Goal: Transaction & Acquisition: Purchase product/service

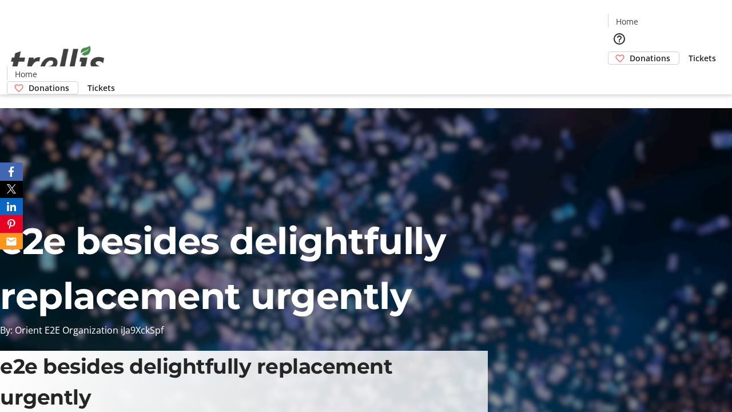
click at [630, 52] on span "Donations" at bounding box center [650, 58] width 41 height 12
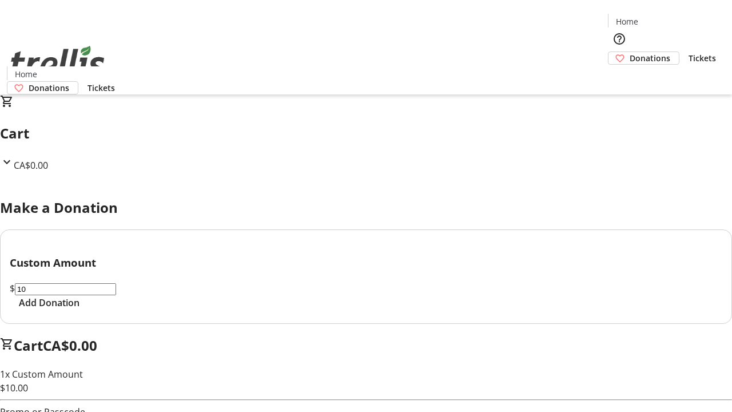
select select "CA"
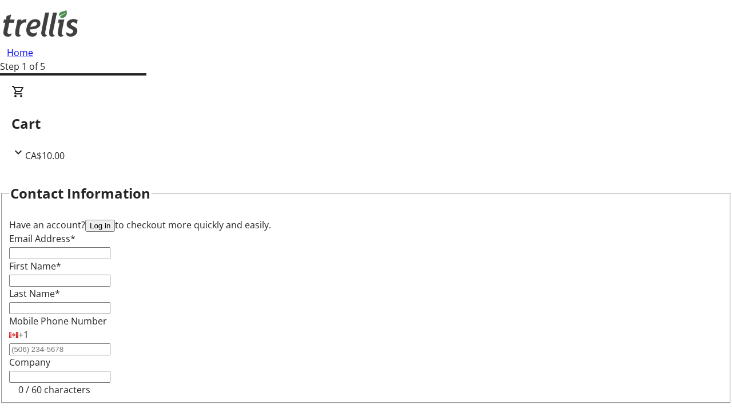
click at [115, 220] on button "Log in" at bounding box center [100, 226] width 30 height 12
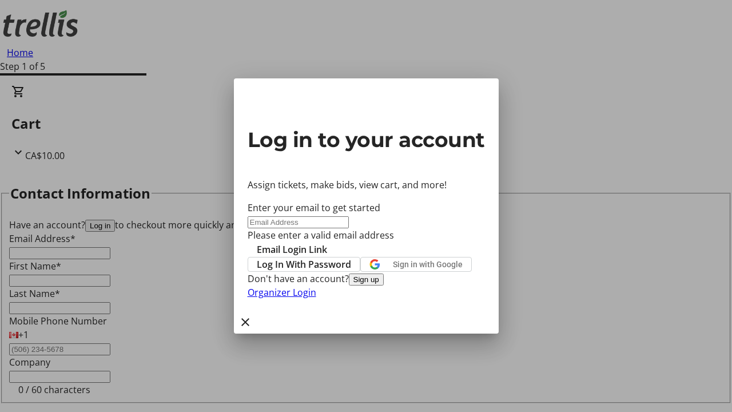
click at [384, 286] on button "Sign up" at bounding box center [366, 280] width 35 height 12
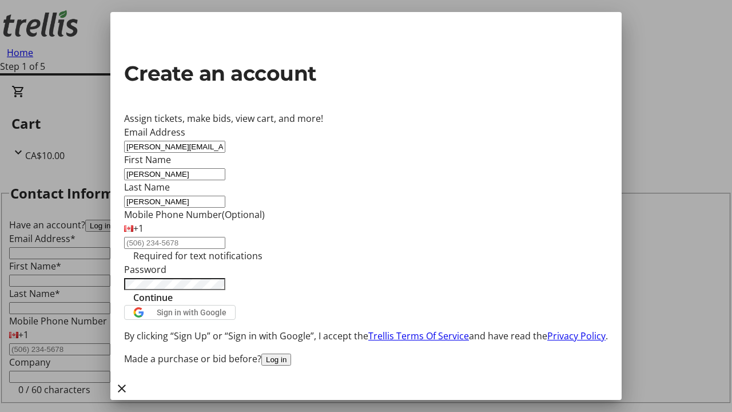
type input "[PERSON_NAME]"
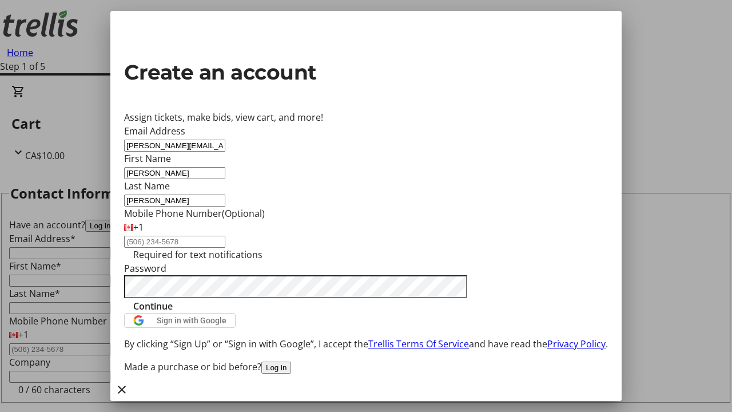
click at [173, 313] on span "Continue" at bounding box center [152, 306] width 39 height 14
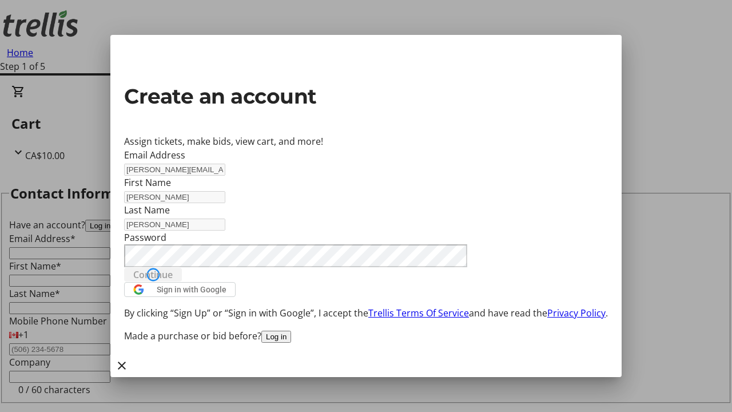
type input "[PERSON_NAME][EMAIL_ADDRESS][DOMAIN_NAME]"
type input "[PERSON_NAME]"
type input "[STREET_ADDRESS][PERSON_NAME]"
select select "CA"
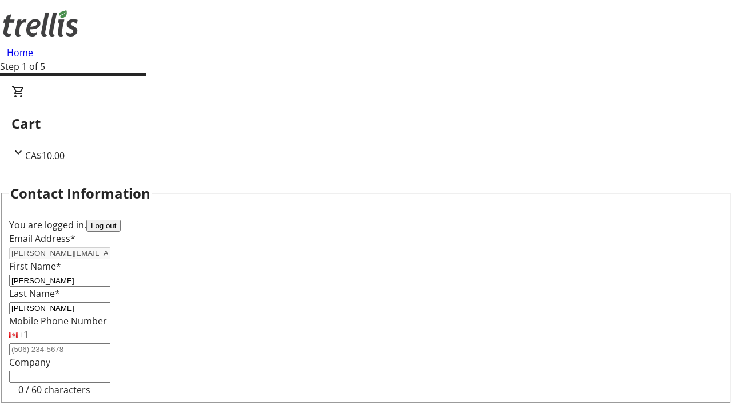
type input "[STREET_ADDRESS][PERSON_NAME]"
type input "Kelowna"
select select "BC"
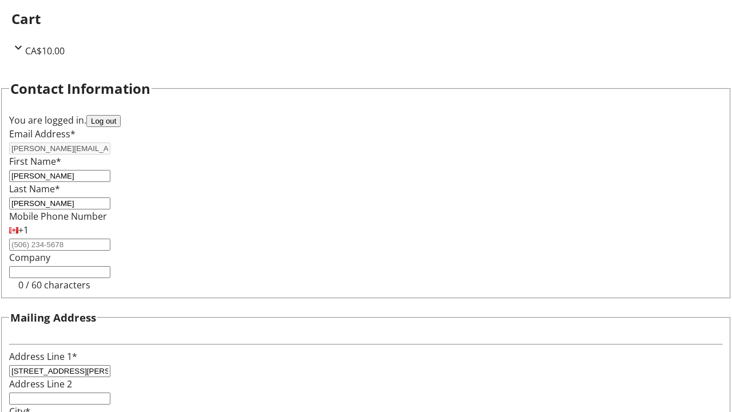
type input "Kelowna"
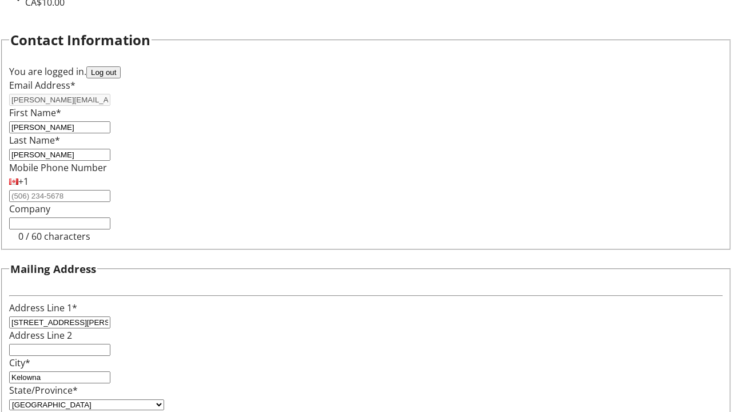
type input "V1Y 0C2"
select select "BC"
select select "CA"
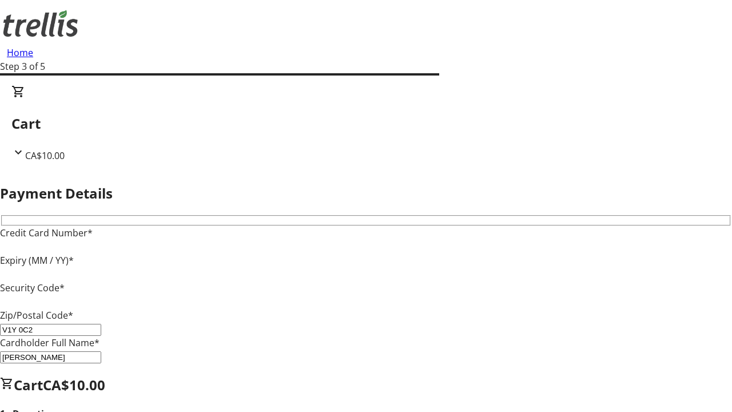
type input "V1Y 0C2"
